Goal: Transaction & Acquisition: Purchase product/service

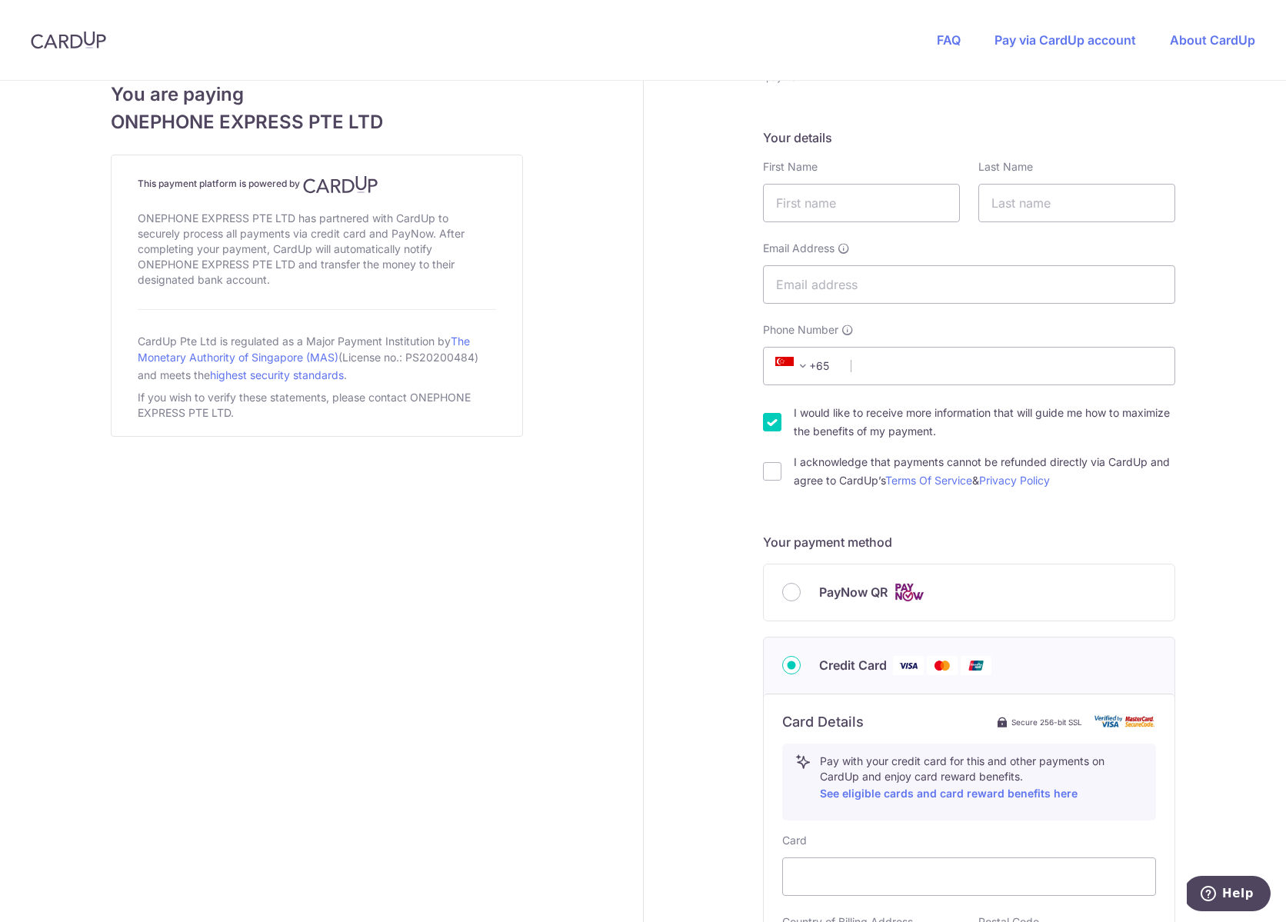
scroll to position [222, 0]
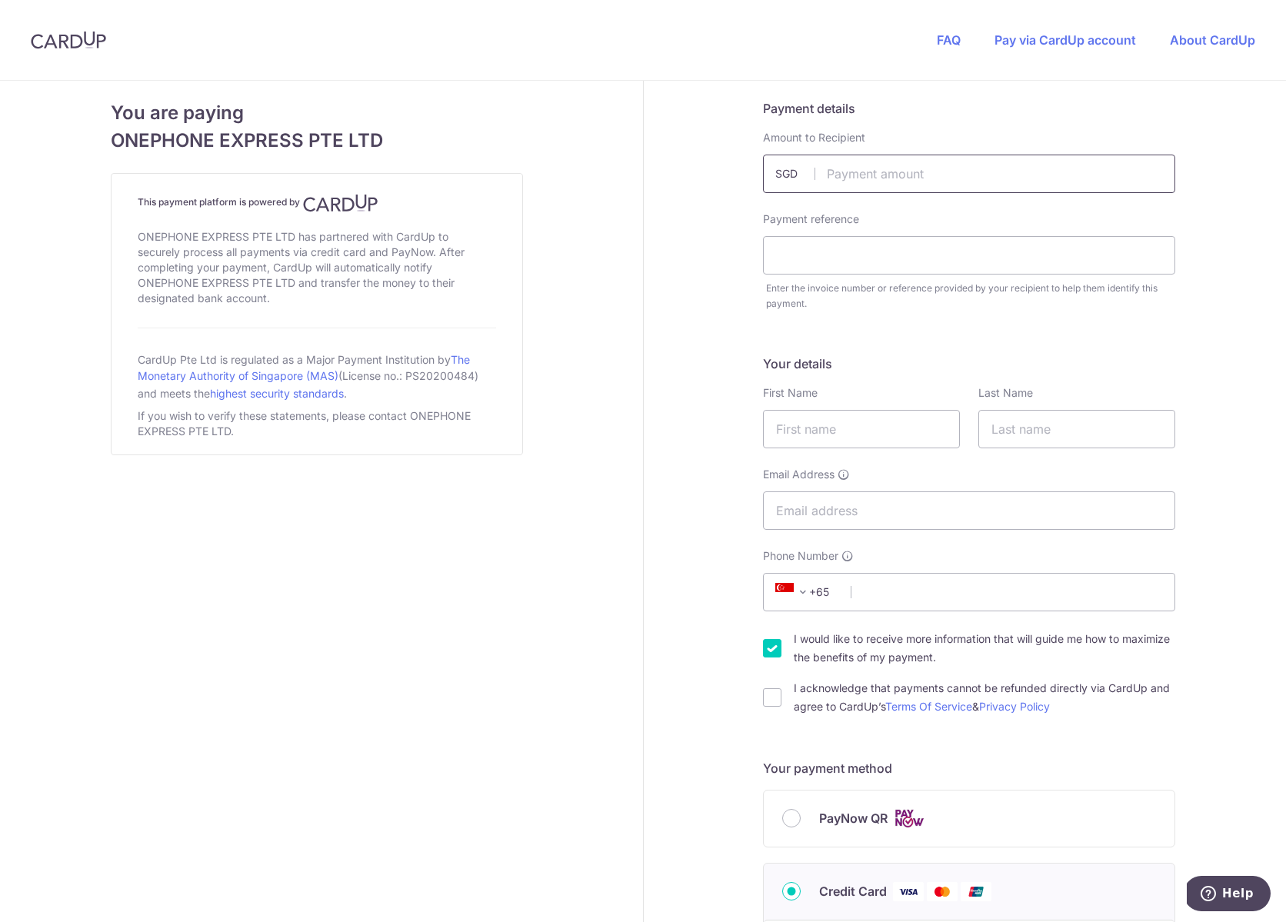
click at [868, 173] on input "text" at bounding box center [969, 174] width 412 height 38
type input "1124.00"
click at [861, 258] on input "text" at bounding box center [969, 255] width 412 height 38
paste input "ORDER #35491"
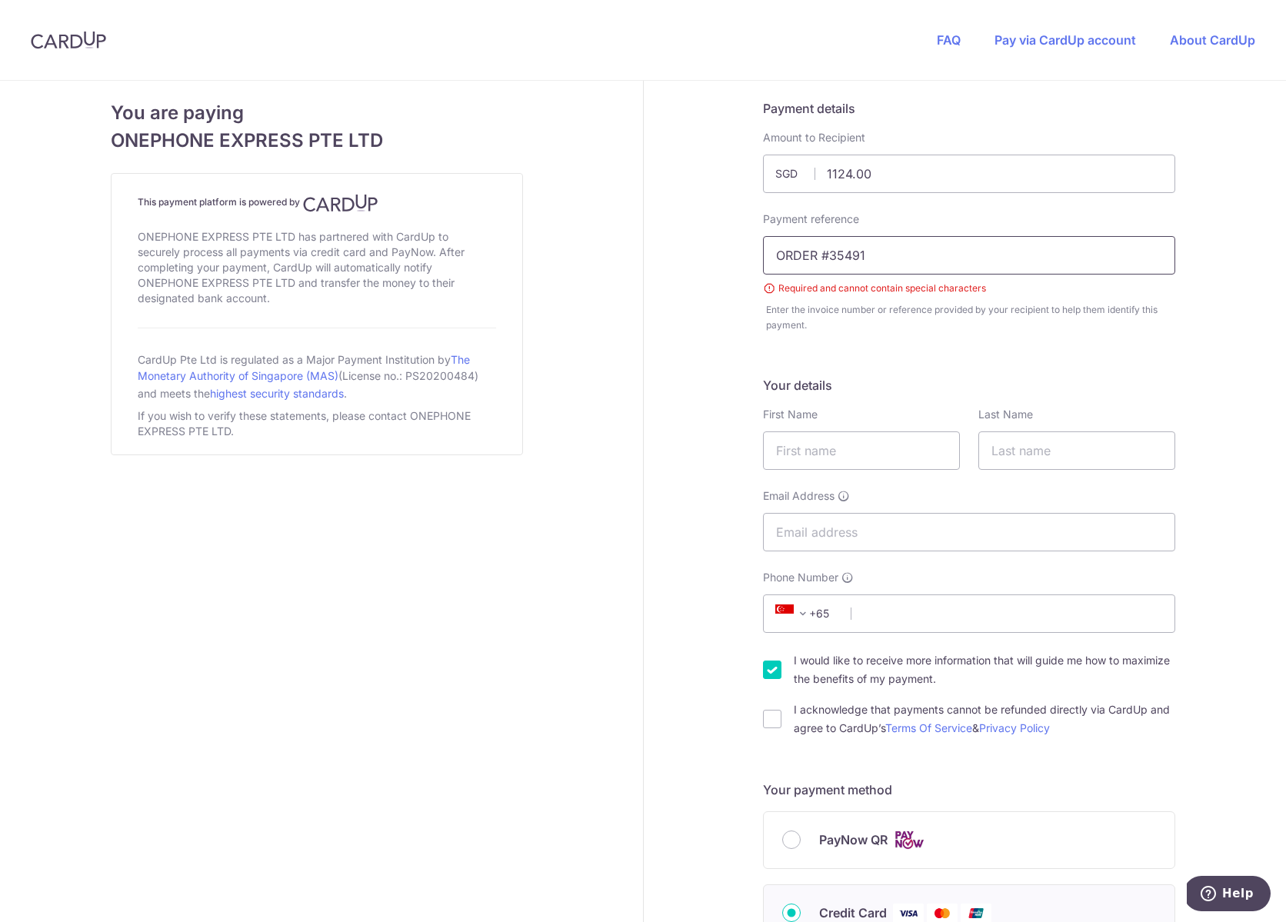
click at [830, 257] on input "ORDER #35491" at bounding box center [969, 255] width 412 height 38
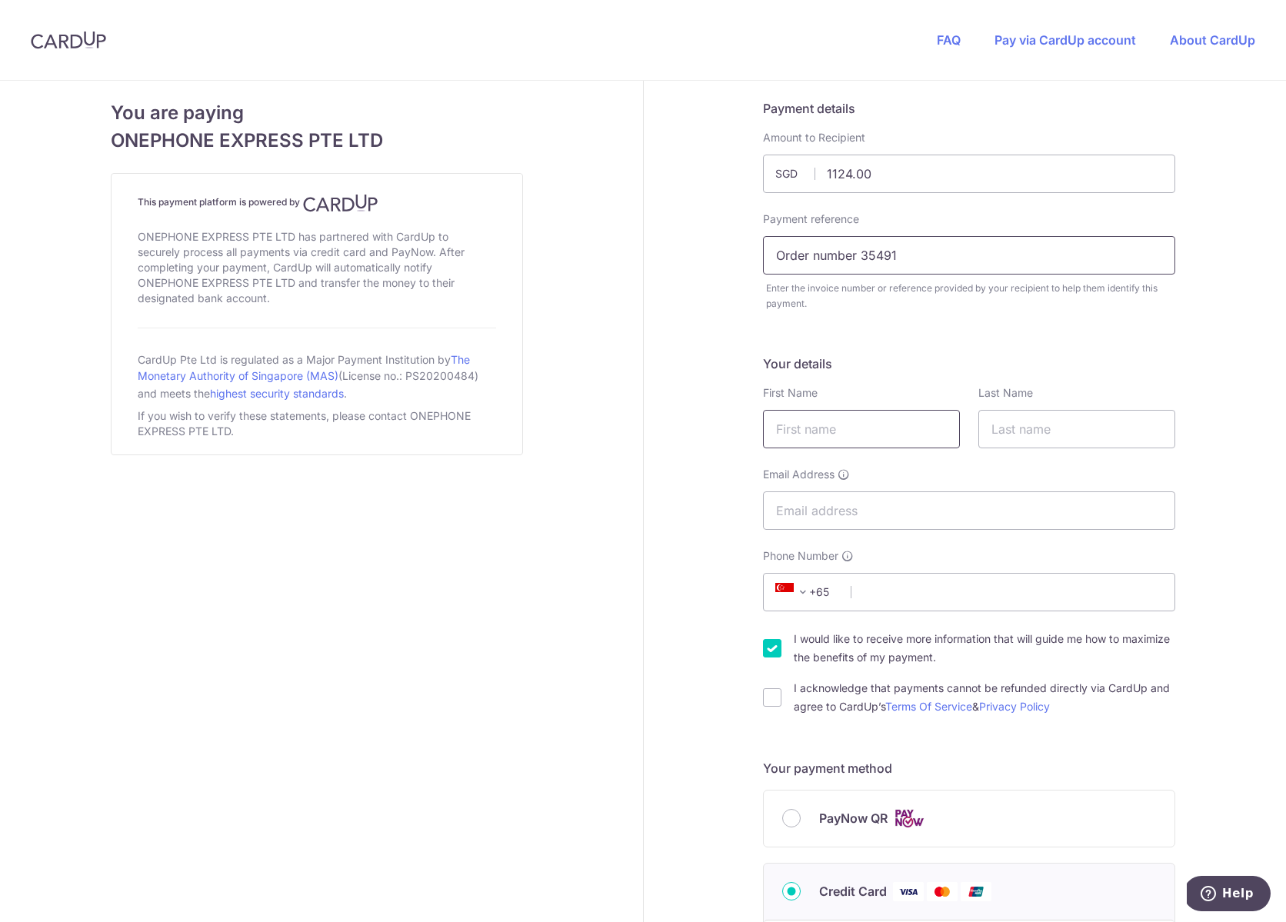
type input "Order number 35491"
type input "Ramanuj"
type input "Dasgupta"
type input "dasgupta.ramanuj@gmail.com"
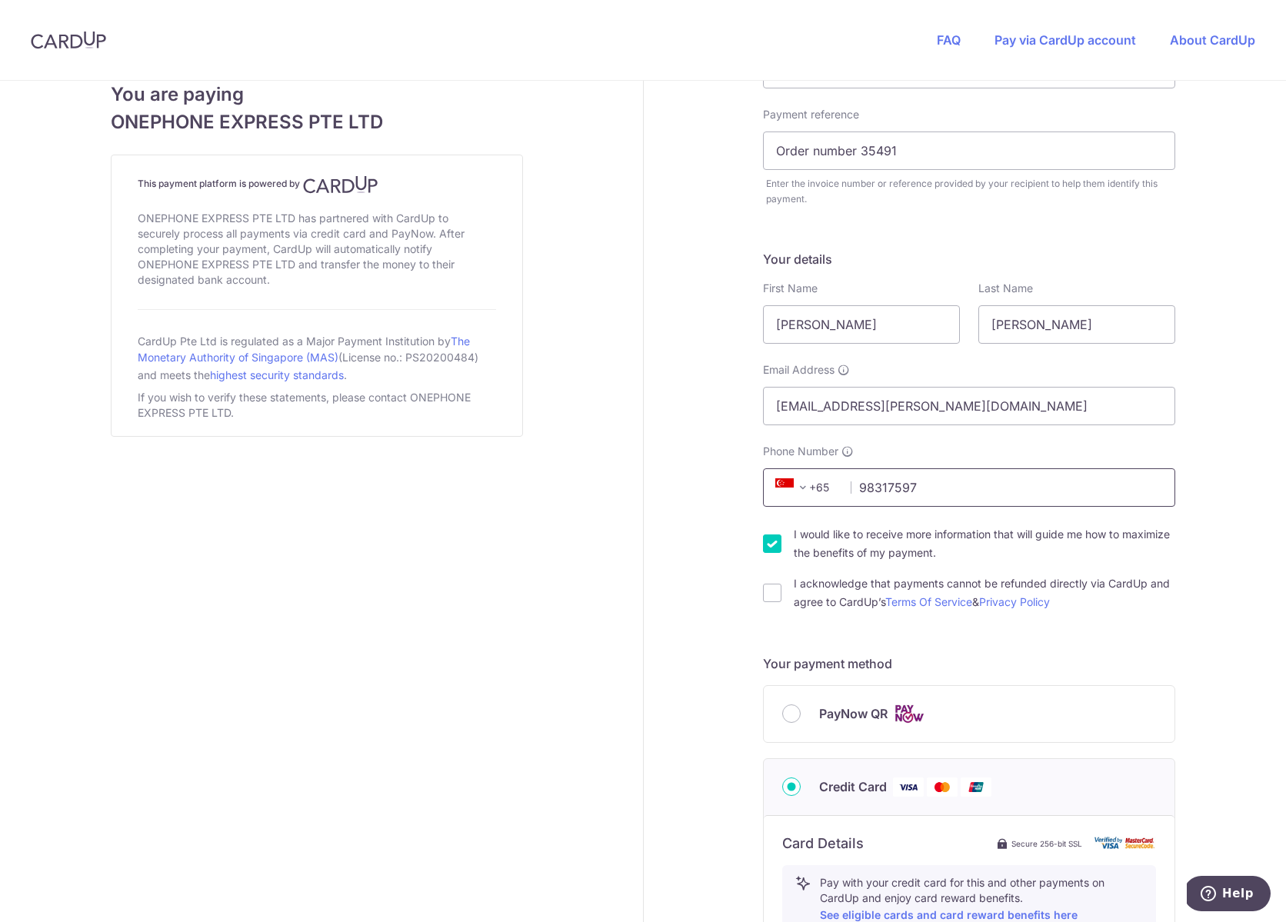
scroll to position [106, 0]
type input "98317597"
click at [768, 542] on input "I would like to receive more information that will guide me how to maximize the…" at bounding box center [772, 542] width 18 height 18
checkbox input "false"
click at [769, 591] on input "I acknowledge that payments cannot be refunded directly via CardUp and agree to…" at bounding box center [772, 591] width 18 height 18
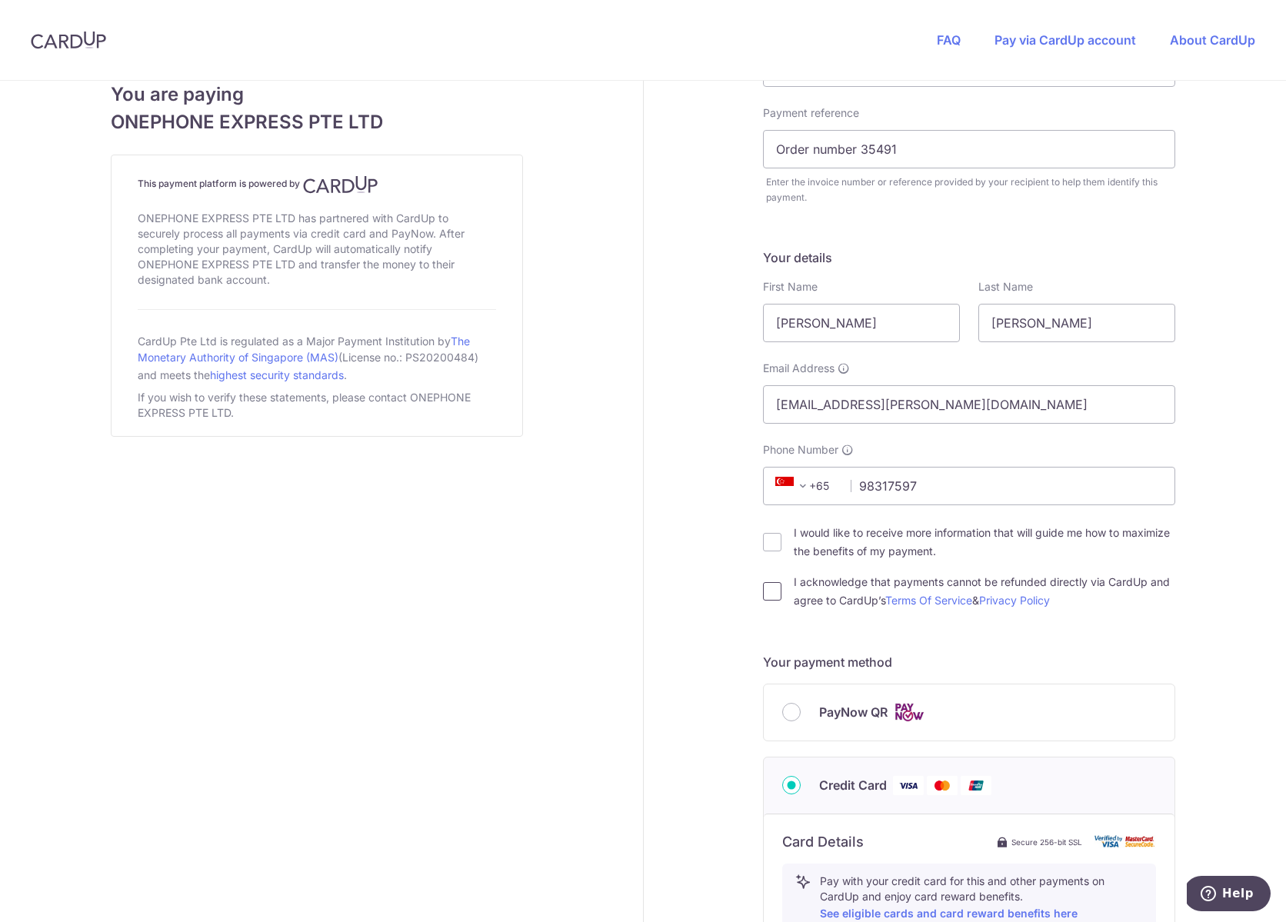
checkbox input "true"
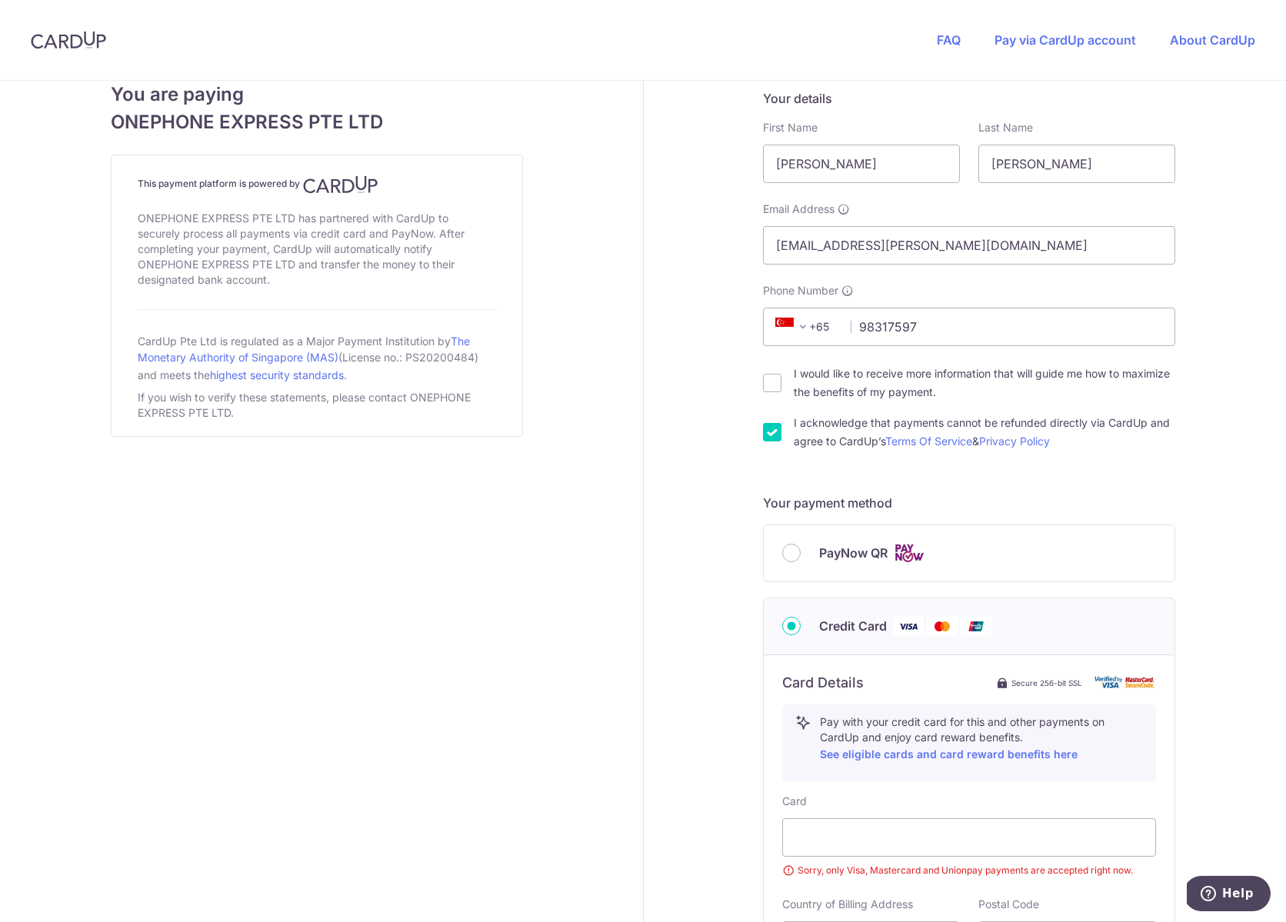
scroll to position [260, 0]
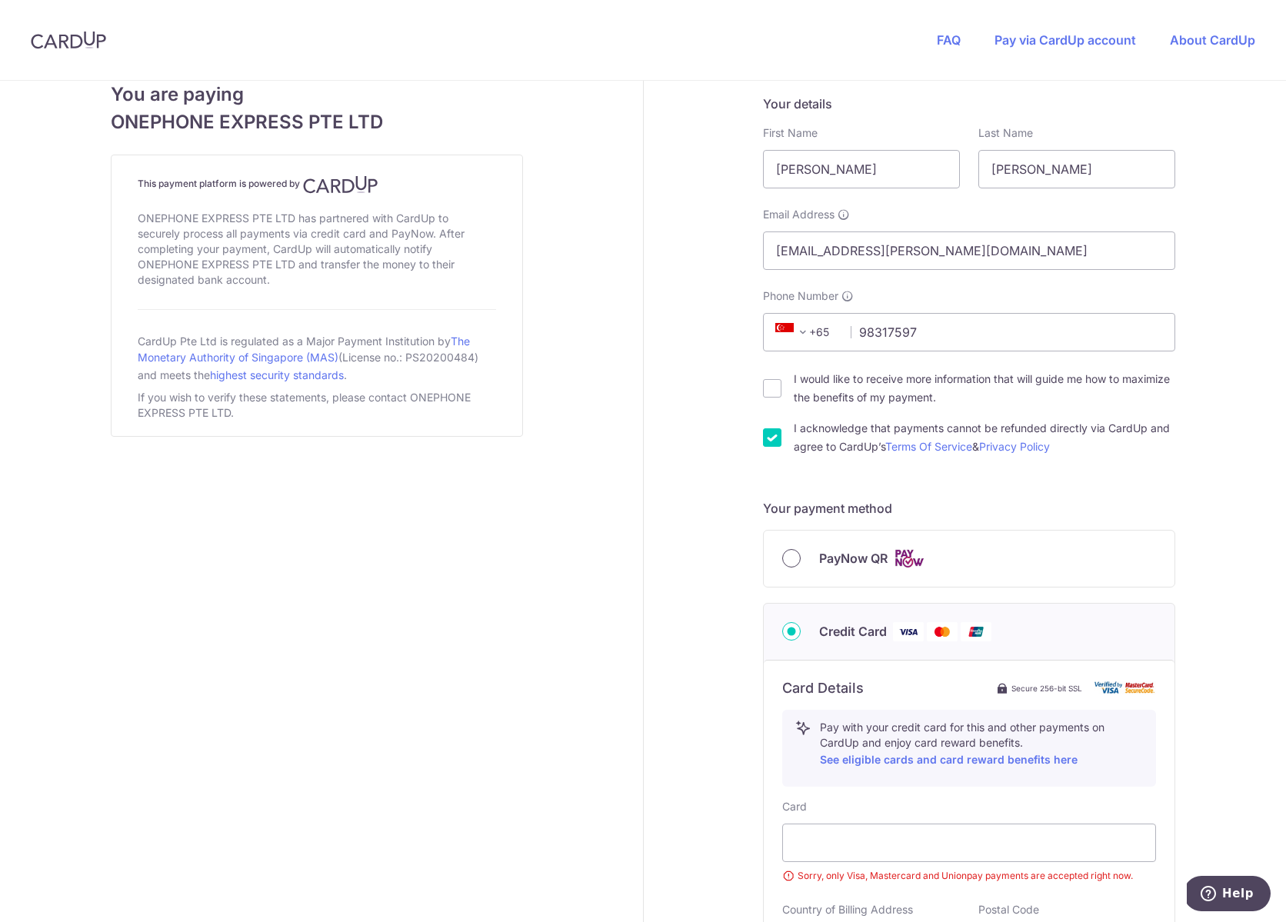
click at [791, 557] on input "PayNow QR" at bounding box center [791, 558] width 18 height 18
radio input "true"
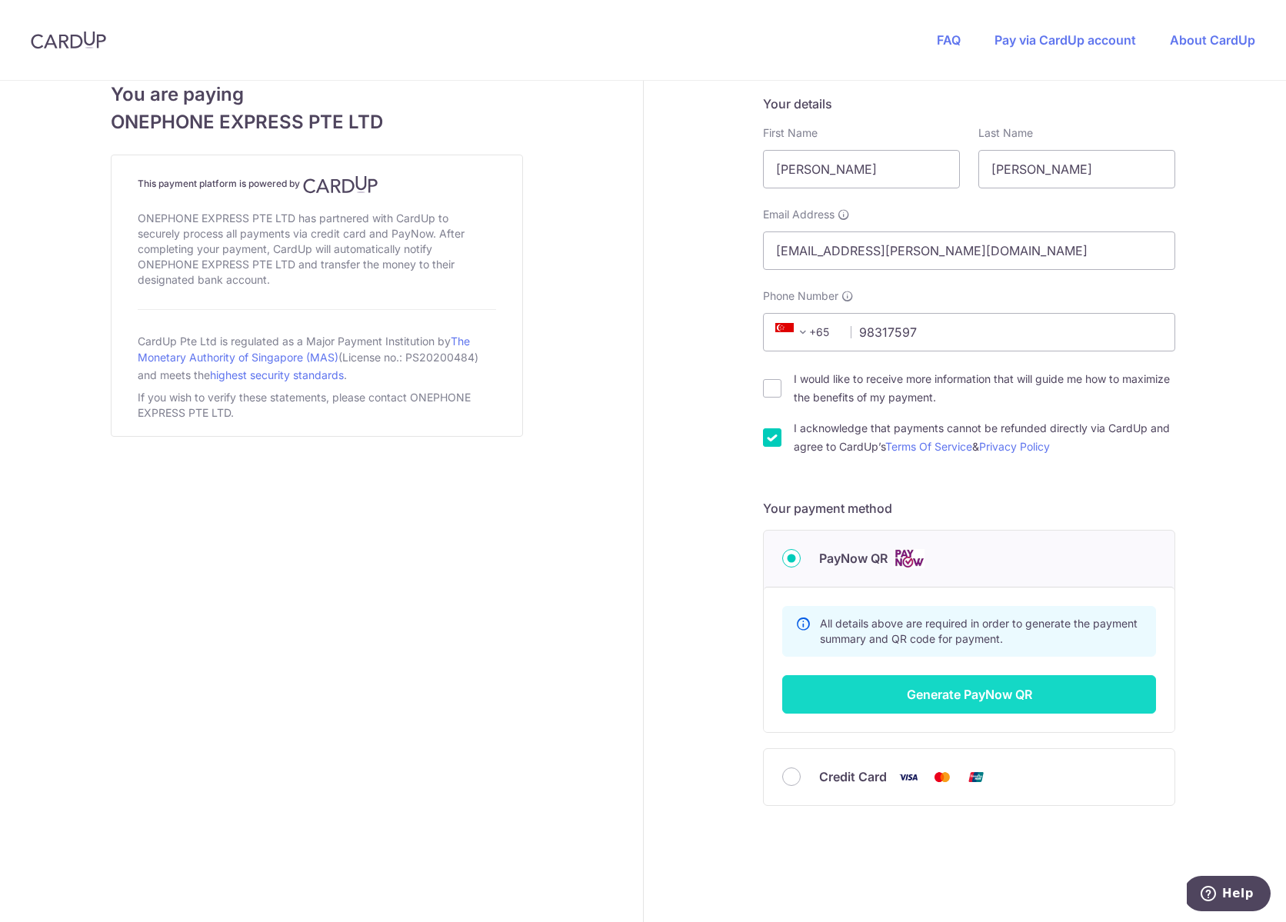
click at [954, 691] on button "Generate PayNow QR" at bounding box center [969, 694] width 374 height 38
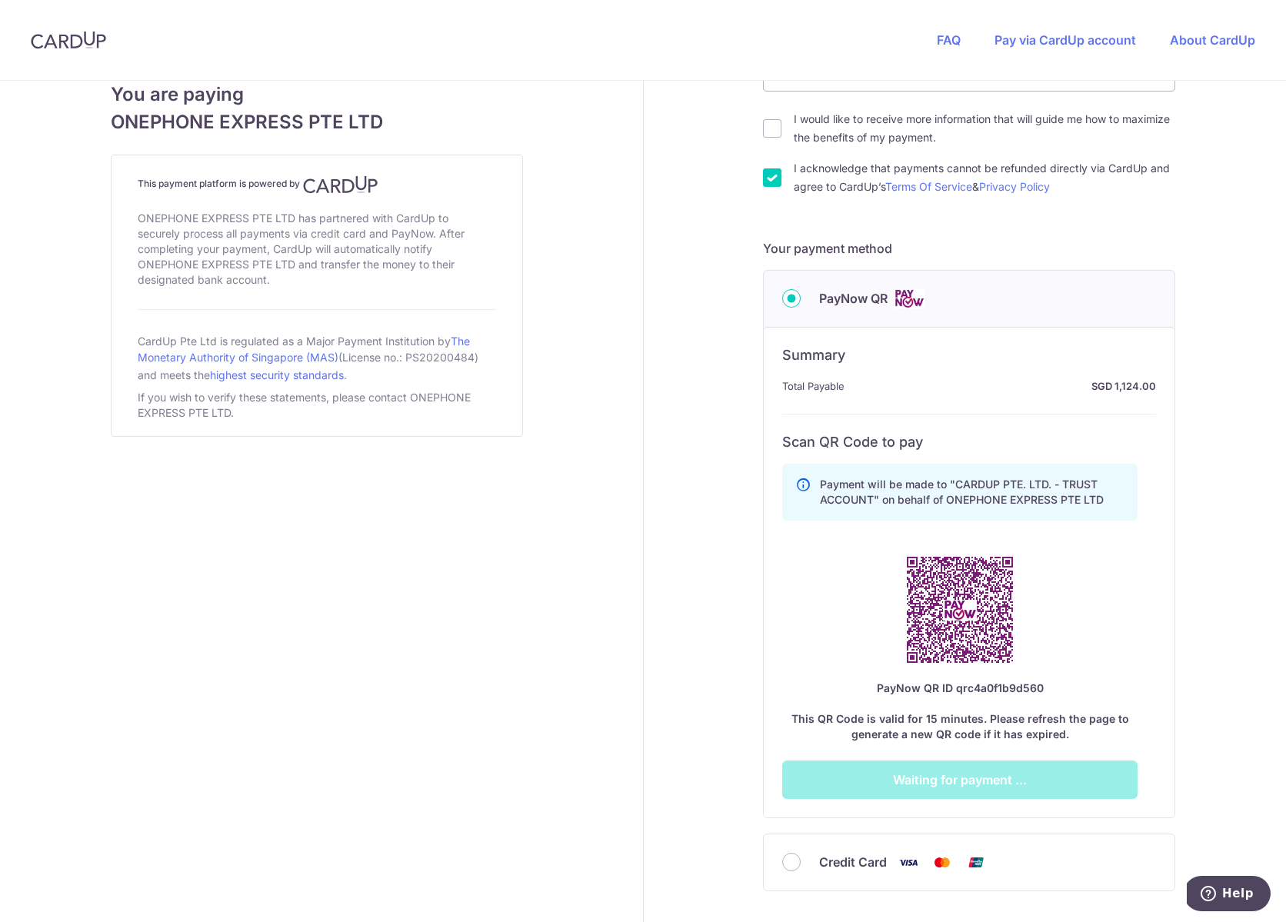
scroll to position [586, 0]
